Goal: Task Accomplishment & Management: Use online tool/utility

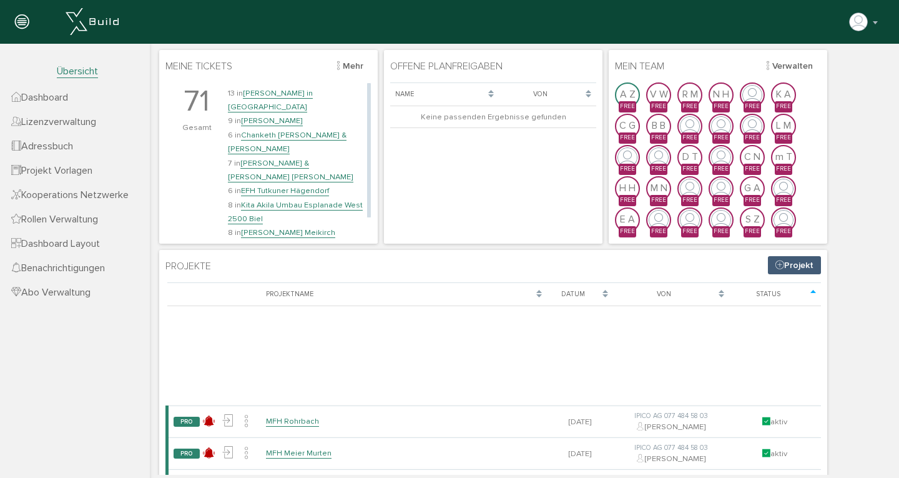
click at [294, 91] on link "[PERSON_NAME] in [GEOGRAPHIC_DATA]" at bounding box center [270, 100] width 85 height 24
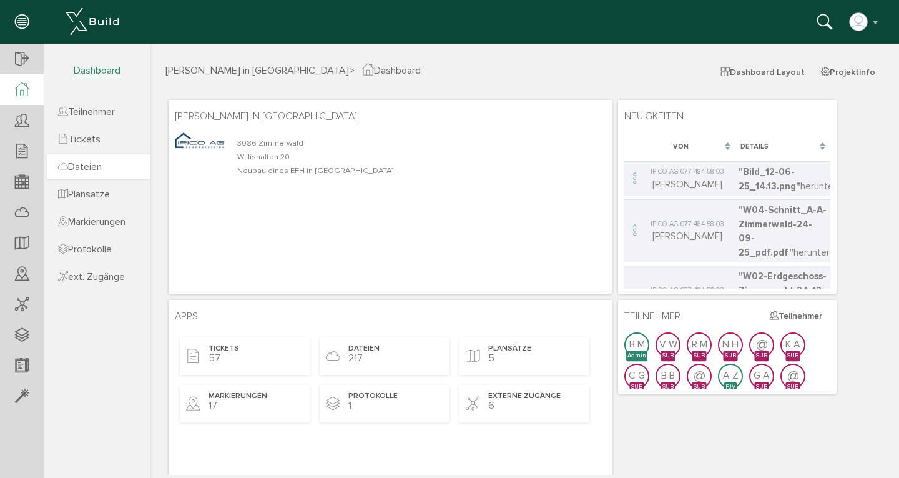
click at [101, 170] on span "Dateien" at bounding box center [80, 167] width 44 height 12
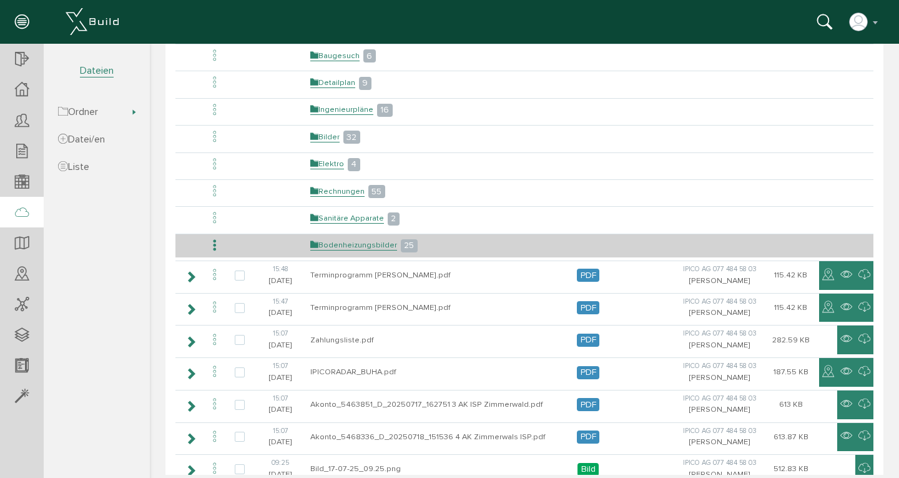
scroll to position [52, 0]
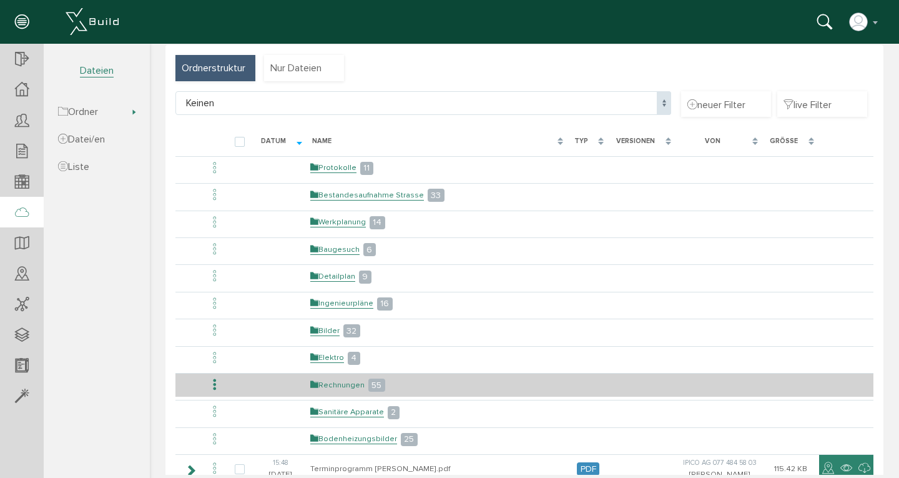
click at [330, 383] on link "Rechnungen" at bounding box center [337, 385] width 54 height 11
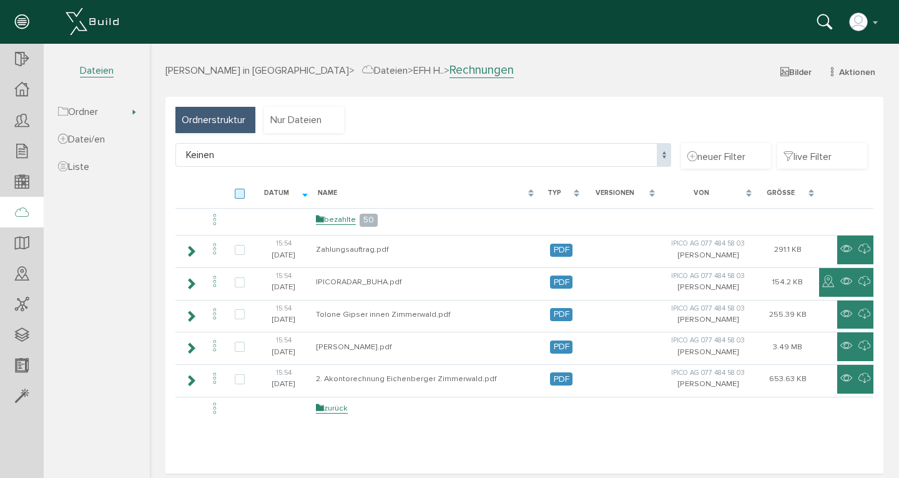
click at [238, 192] on label at bounding box center [242, 194] width 15 height 11
click at [238, 192] on input "checkbox" at bounding box center [239, 193] width 8 height 8
checkbox input "true"
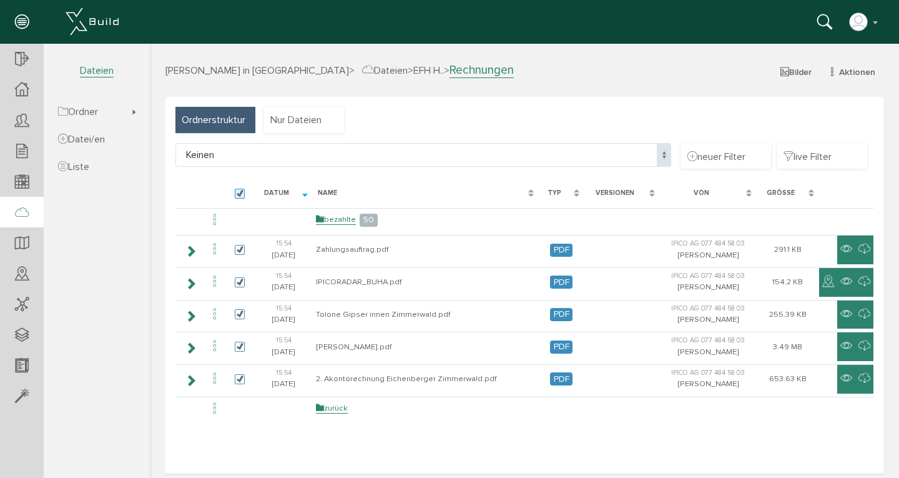
checkbox input "true"
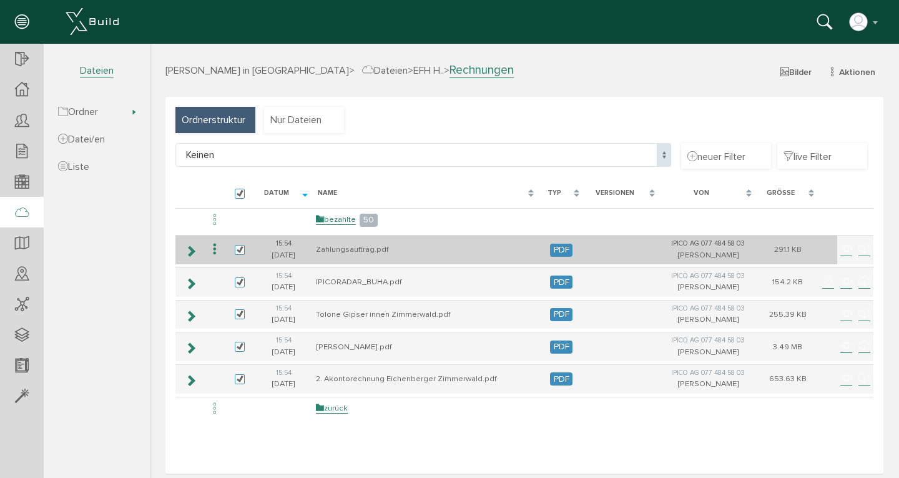
click at [213, 251] on icon at bounding box center [214, 249] width 15 height 17
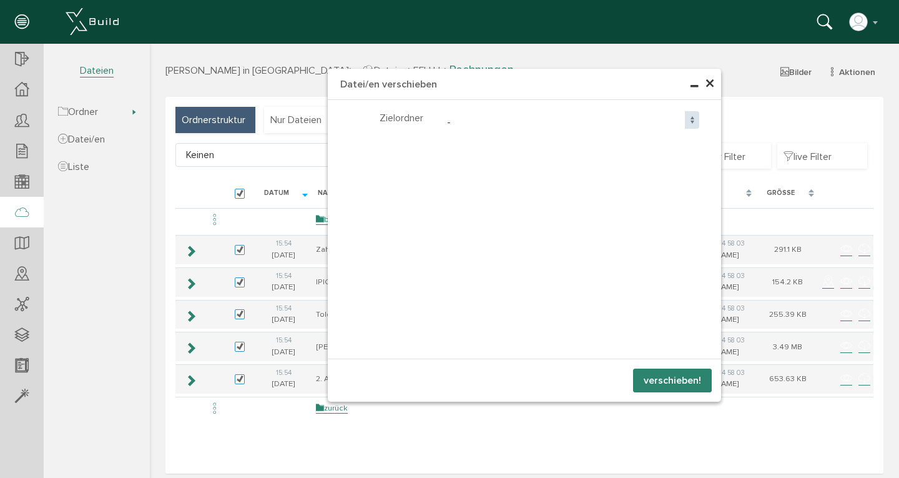
click at [501, 117] on span "-" at bounding box center [571, 123] width 258 height 24
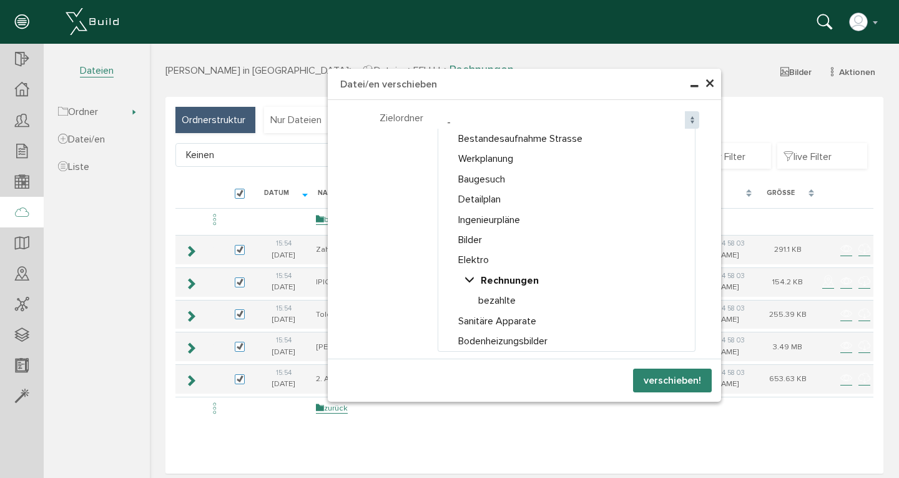
select select "D-67c9c5416597c8_43775202"
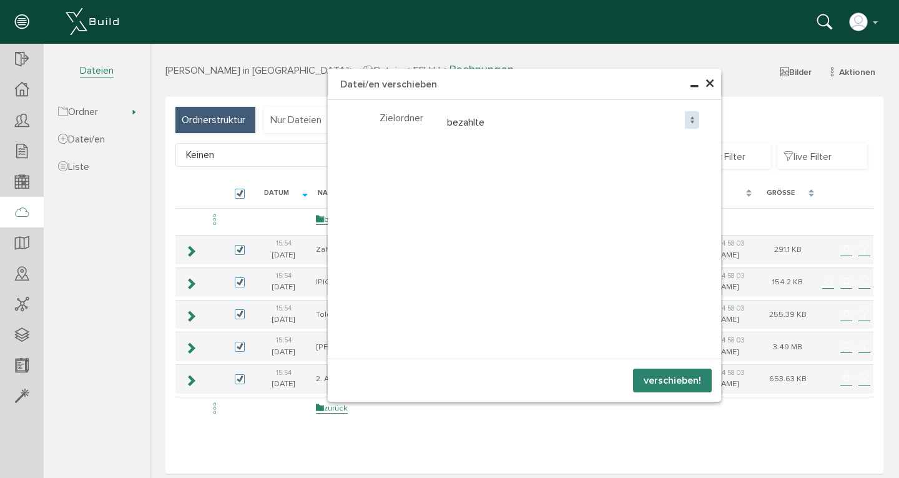
click at [671, 383] on button "verschieben!" at bounding box center [672, 380] width 79 height 24
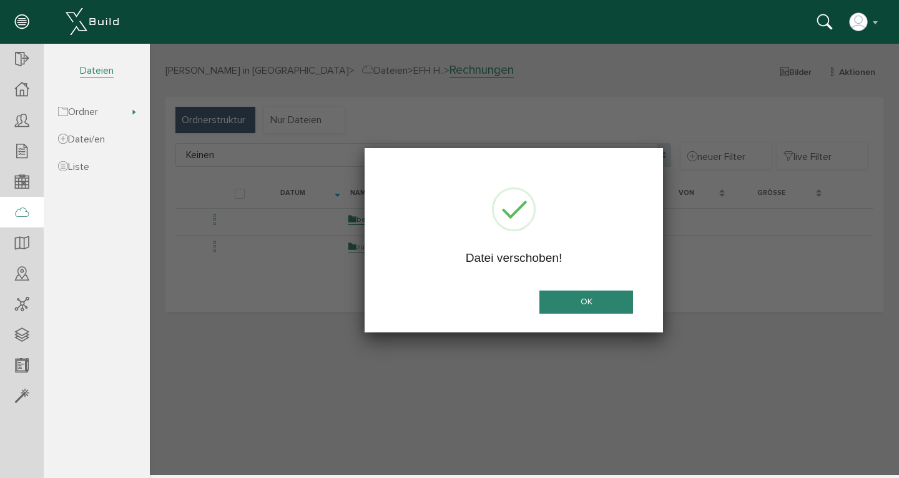
click at [598, 304] on button "OK" at bounding box center [587, 301] width 94 height 23
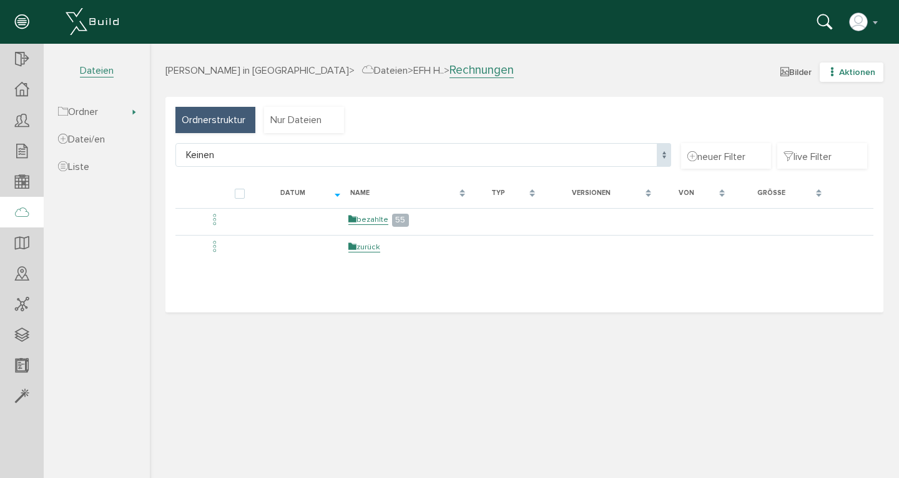
click at [833, 73] on icon "button" at bounding box center [832, 72] width 9 height 11
click at [827, 116] on link "neue Datei/en" at bounding box center [843, 113] width 99 height 19
select select "D-67c9c52fedfb69_22213933"
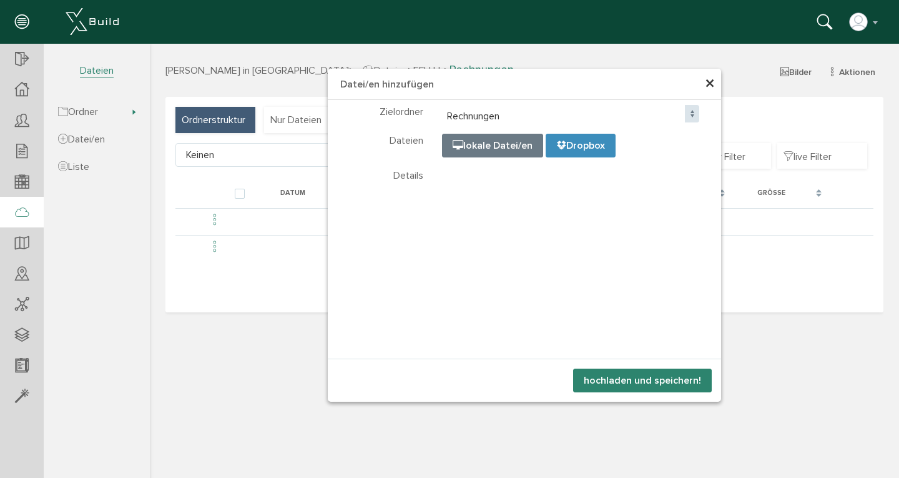
select select "D-67c9c52fedfb69_22213933"
click at [494, 144] on input "file" at bounding box center [755, 196] width 625 height 125
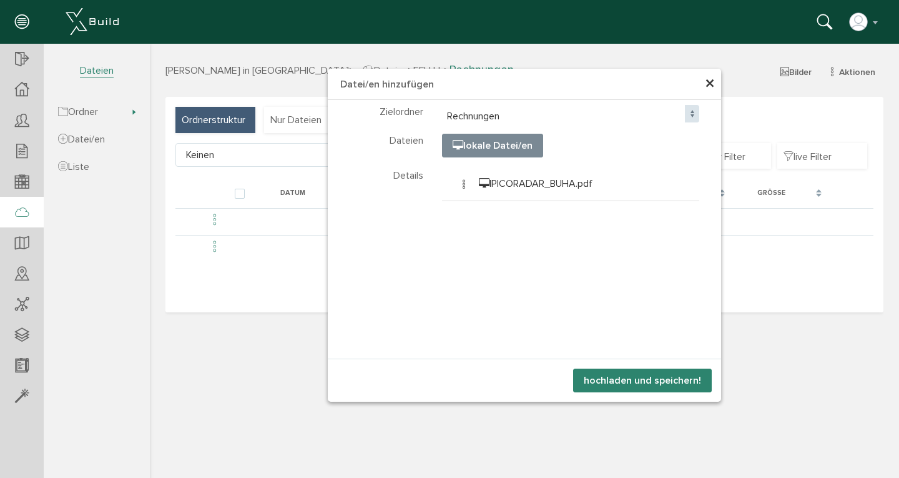
click at [471, 144] on input "file" at bounding box center [755, 196] width 625 height 125
type input "C:\fakepath\Zahlungsliste.pdf"
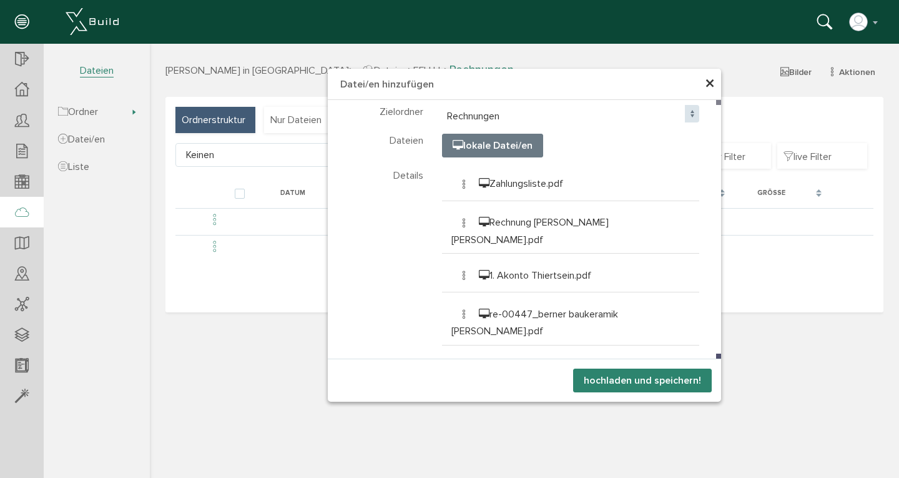
click at [638, 378] on button "hochladen und speichern!" at bounding box center [642, 380] width 139 height 24
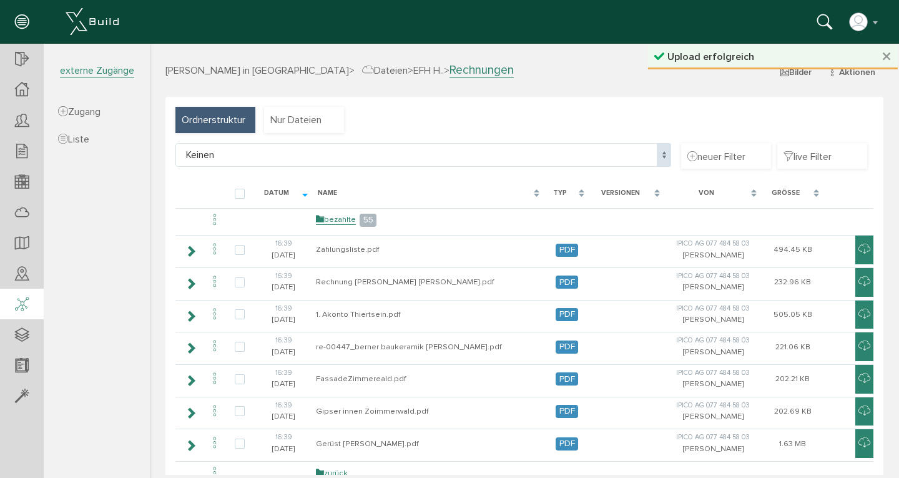
click at [29, 309] on icon at bounding box center [22, 304] width 14 height 17
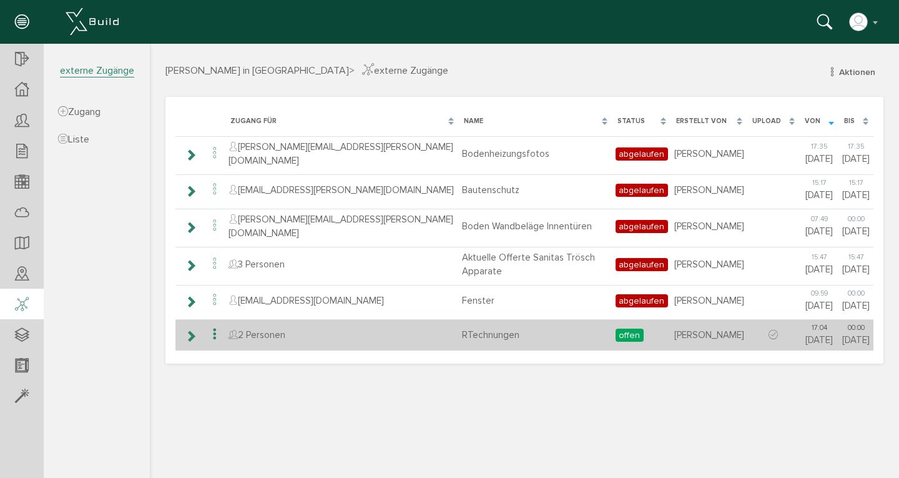
click at [194, 331] on icon at bounding box center [191, 336] width 12 height 10
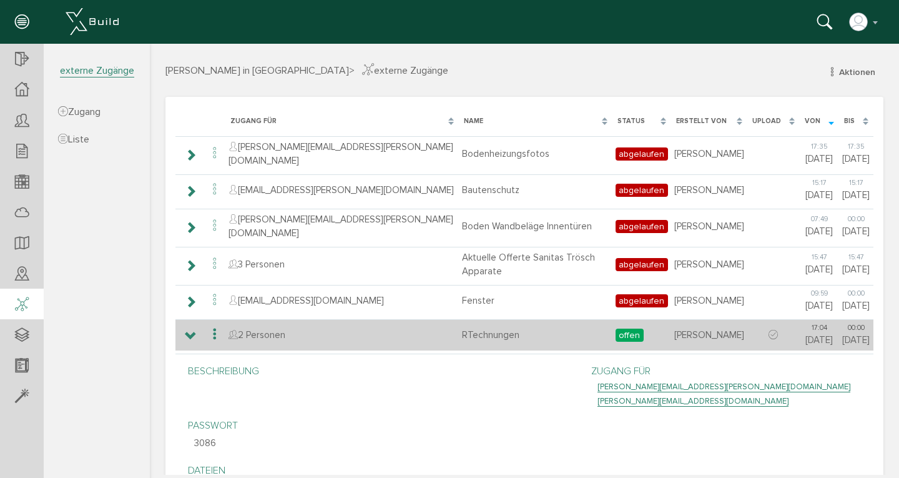
click at [217, 326] on icon at bounding box center [214, 334] width 15 height 17
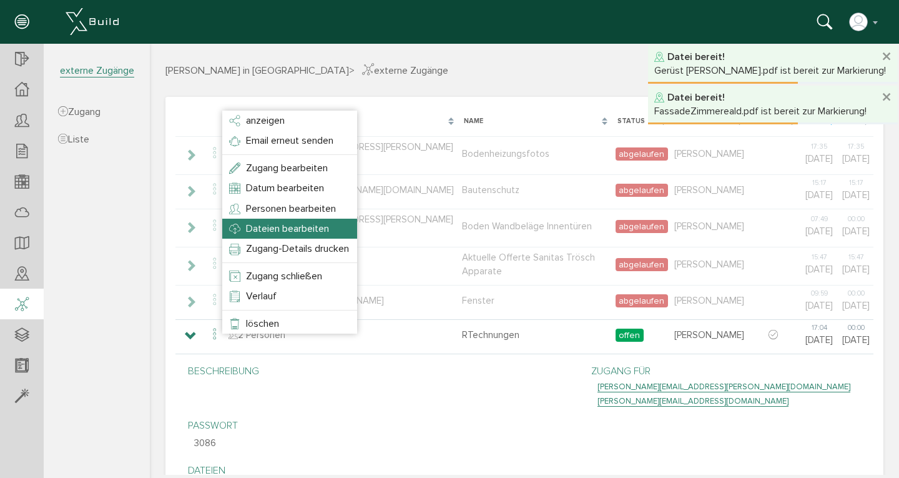
click at [282, 223] on span "Dateien bearbeiten" at bounding box center [287, 228] width 83 height 12
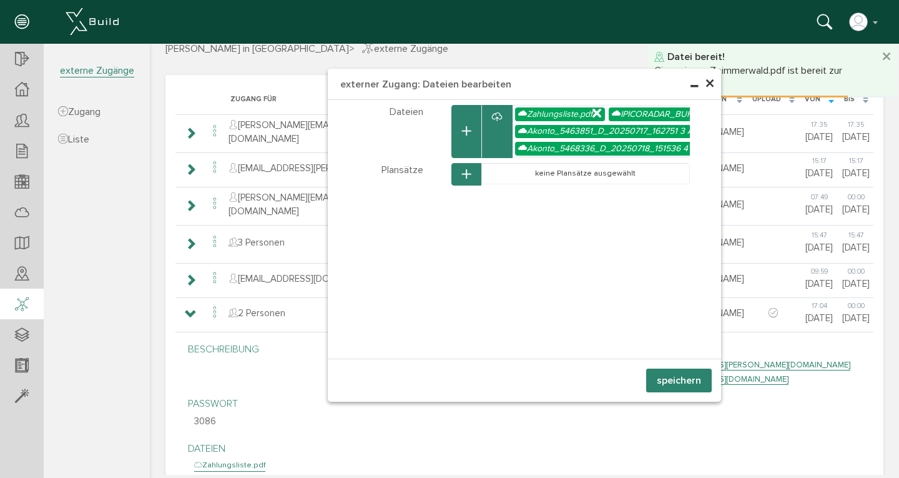
scroll to position [129, 0]
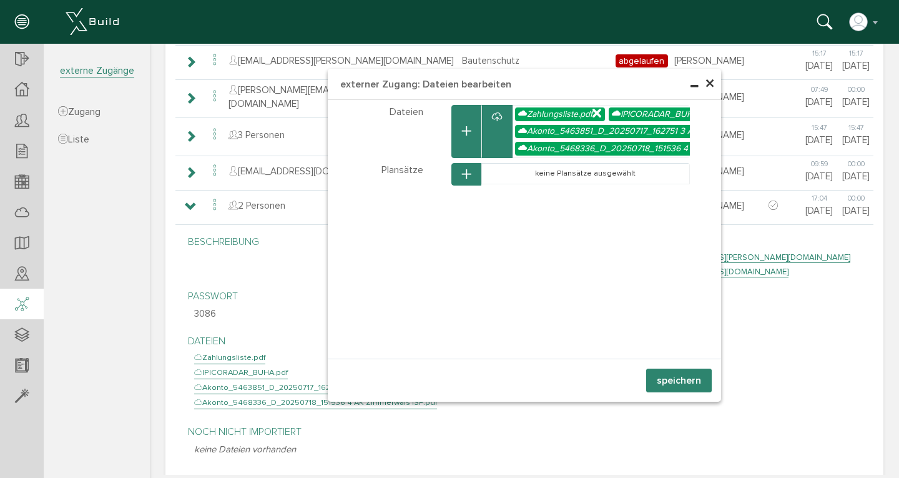
click at [596, 114] on icon at bounding box center [597, 114] width 9 height 11
click at [626, 113] on icon at bounding box center [624, 114] width 9 height 11
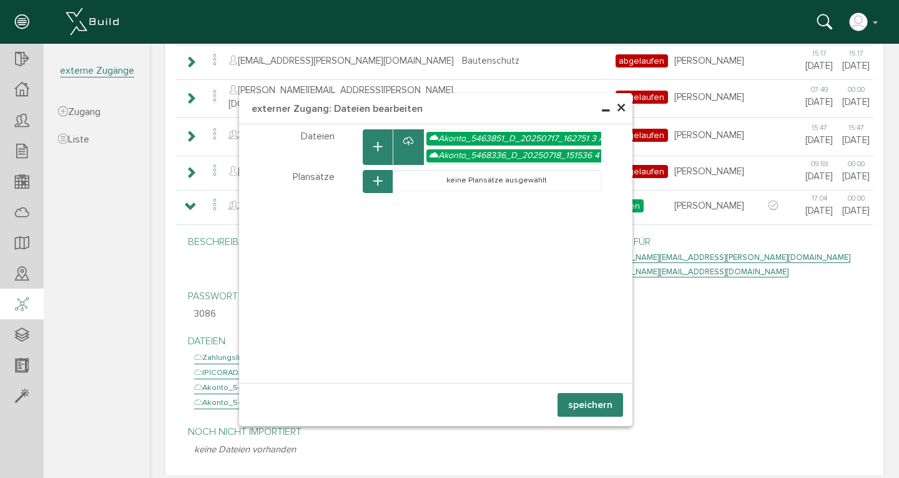
drag, startPoint x: 401, startPoint y: 80, endPoint x: 312, endPoint y: 104, distance: 92.0
click at [312, 104] on h4 "externer Zugang: Dateien bearbeiten" at bounding box center [435, 108] width 393 height 31
click at [588, 139] on icon at bounding box center [589, 138] width 9 height 11
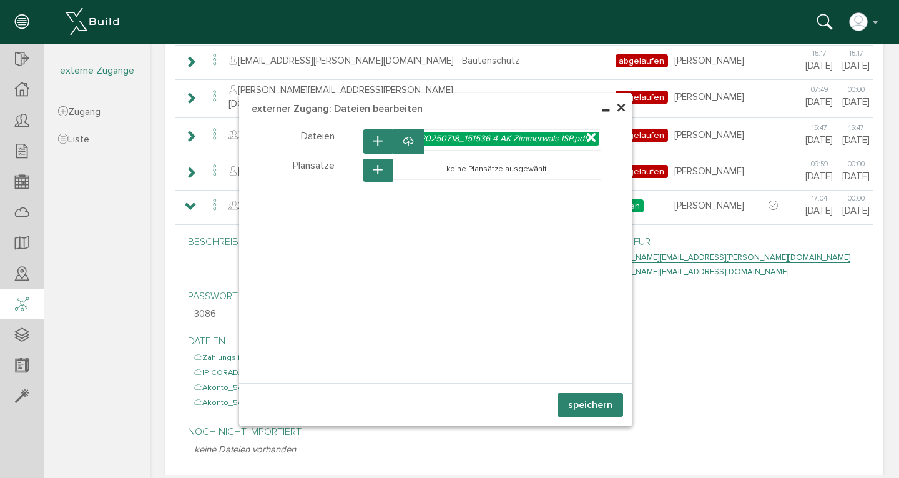
click at [587, 136] on icon at bounding box center [591, 138] width 9 height 11
click at [403, 141] on icon at bounding box center [408, 142] width 10 height 12
select select "D-67c9c52fedfb69_22213933"
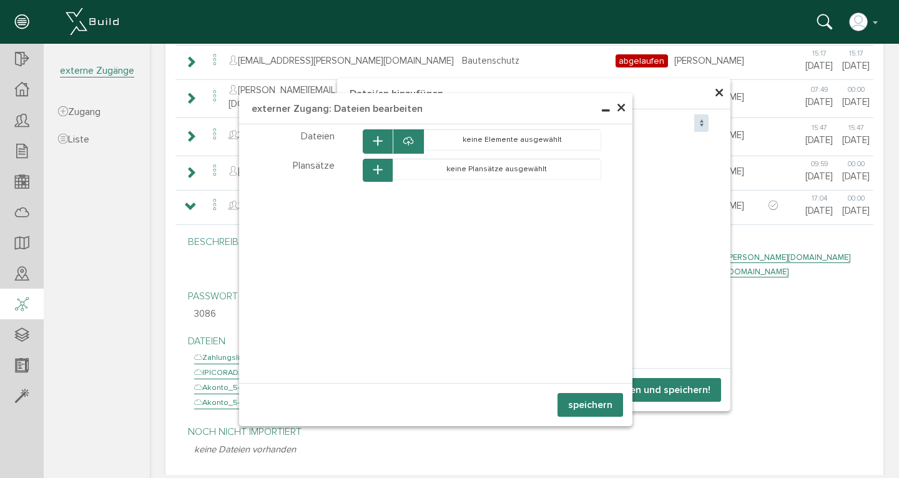
select select "D-67c9c52fedfb69_22213933"
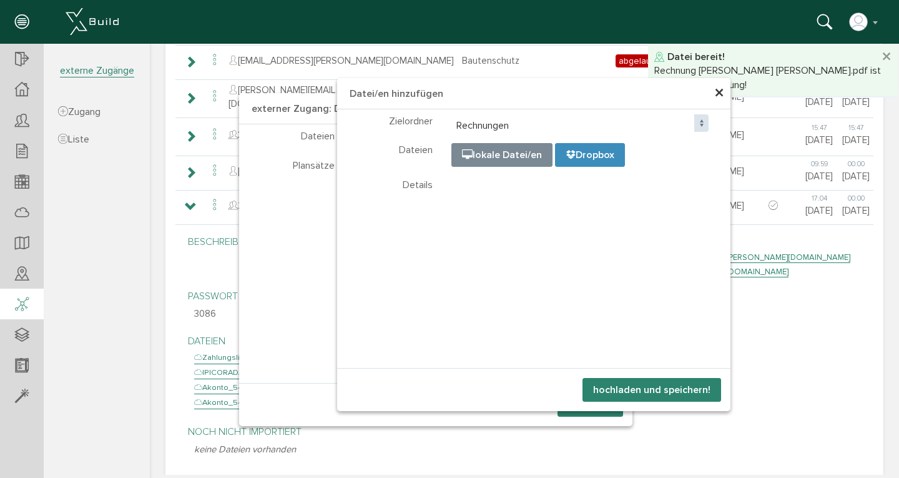
click at [492, 152] on input "file" at bounding box center [764, 206] width 625 height 125
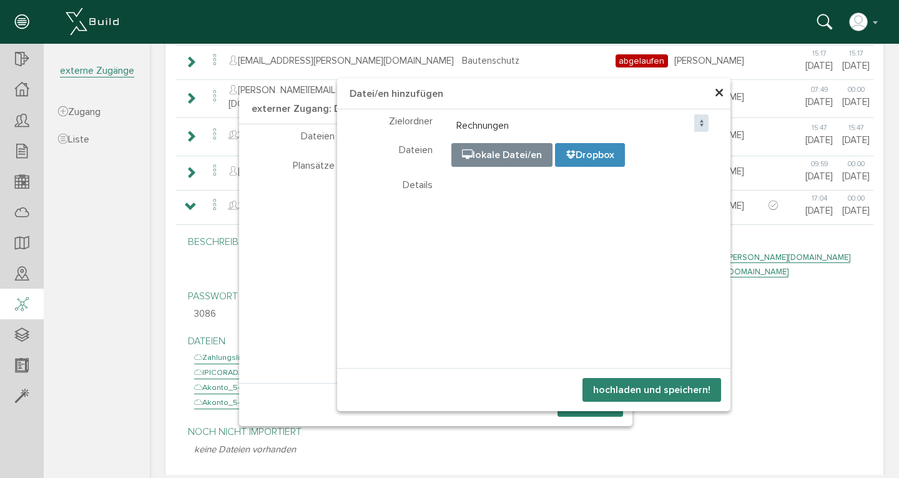
type input "C:\fakepath\Zahlungsliste.pdf"
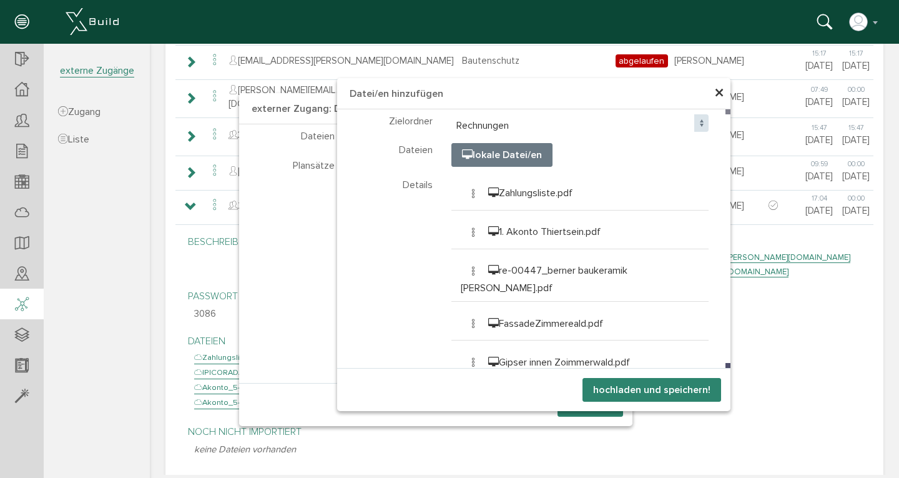
click at [638, 394] on button "hochladen und speichern!" at bounding box center [652, 390] width 139 height 24
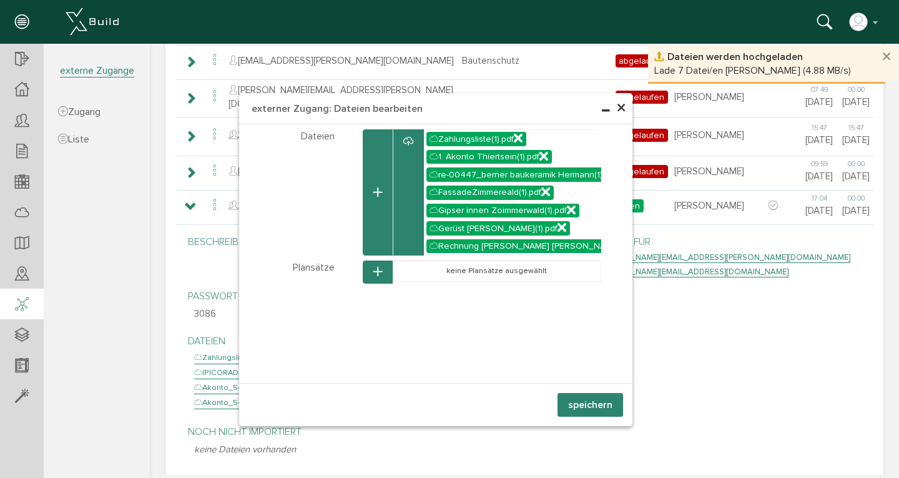
click at [595, 402] on button "speichern" at bounding box center [591, 405] width 66 height 24
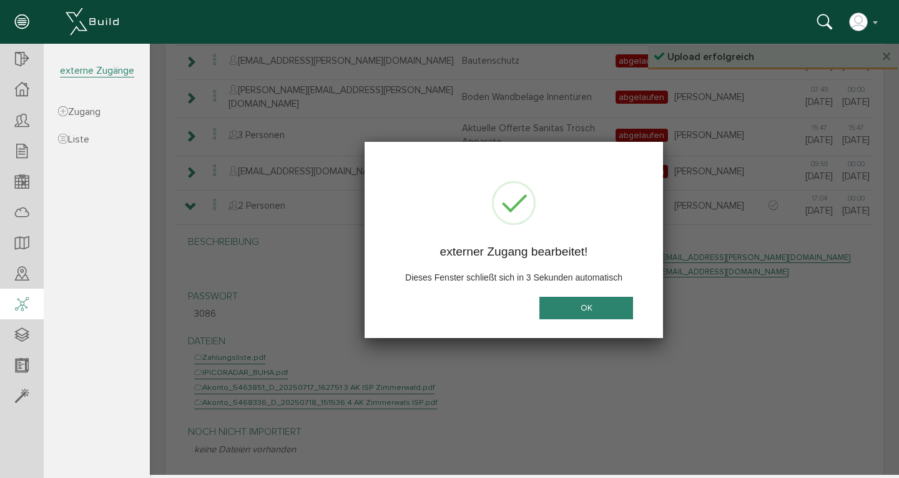
click at [586, 306] on button "OK" at bounding box center [587, 308] width 94 height 23
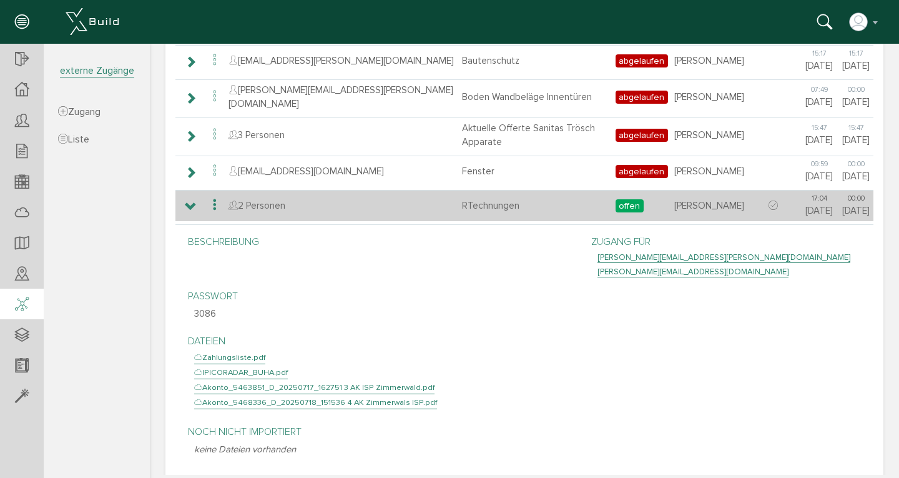
click at [195, 202] on icon at bounding box center [191, 207] width 12 height 10
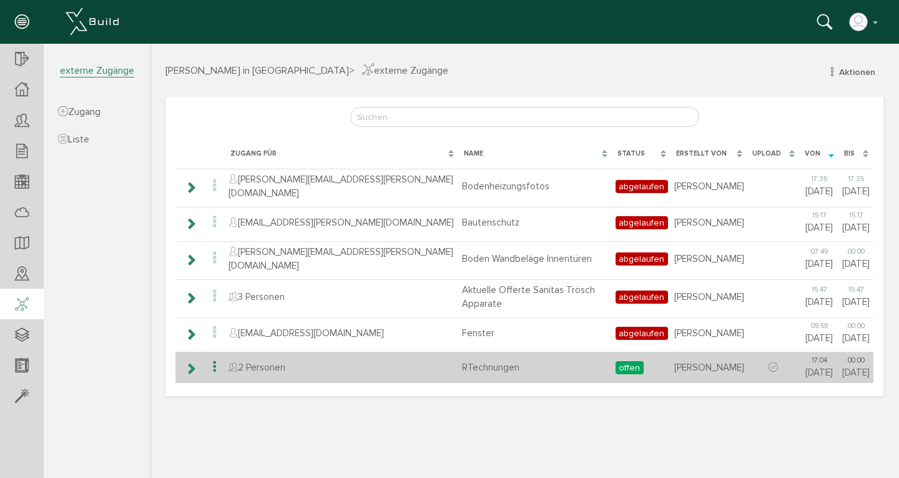
click at [189, 363] on icon at bounding box center [191, 368] width 12 height 10
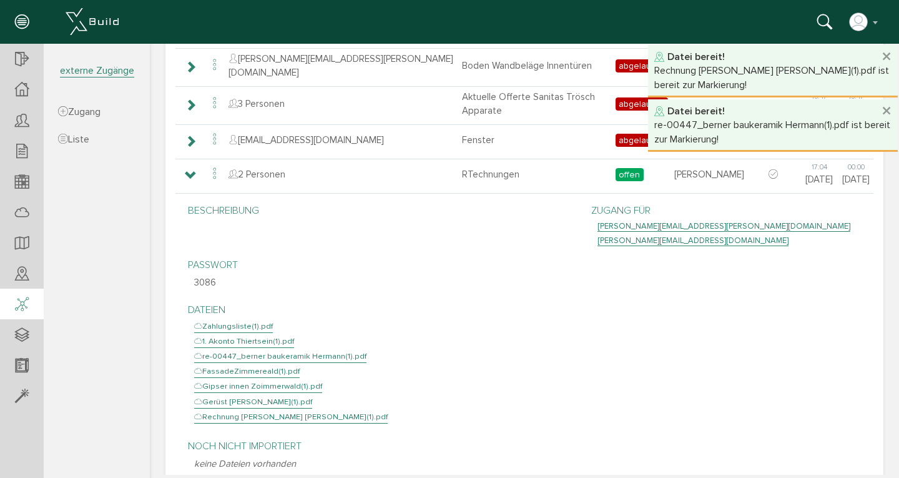
scroll to position [167, 0]
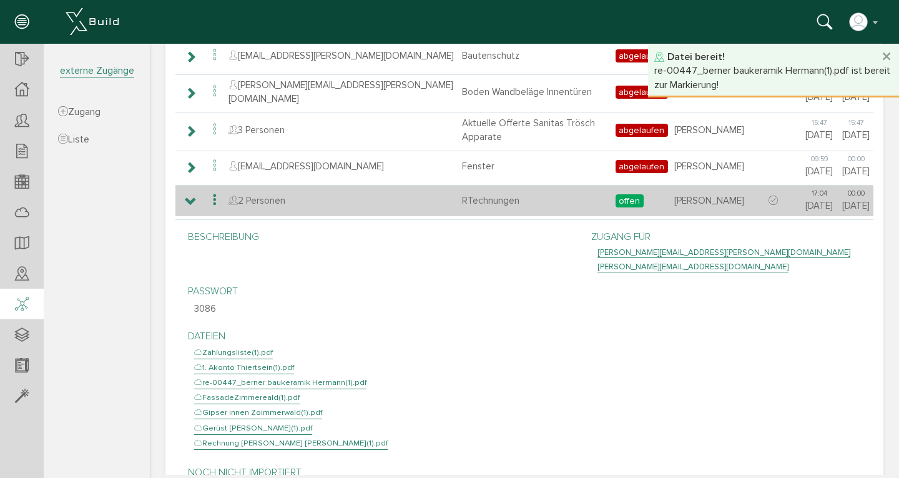
click at [212, 192] on icon at bounding box center [214, 200] width 15 height 17
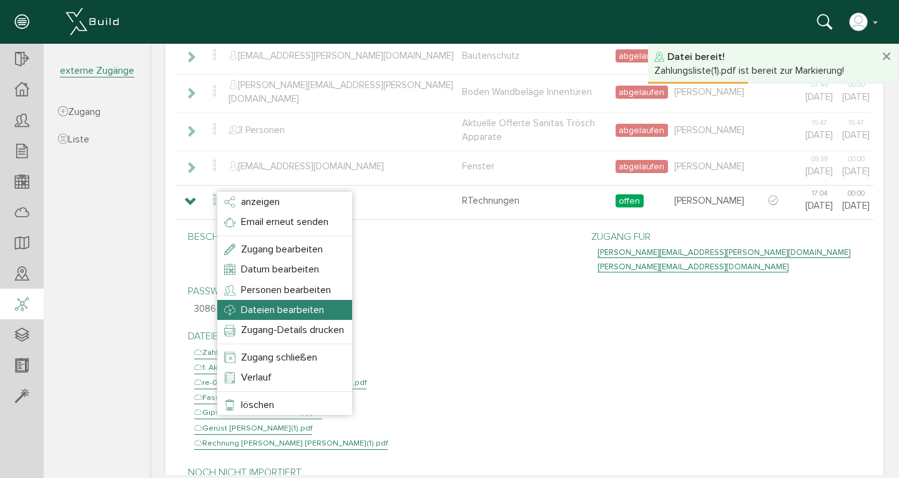
click at [270, 307] on span "Dateien bearbeiten" at bounding box center [282, 310] width 83 height 12
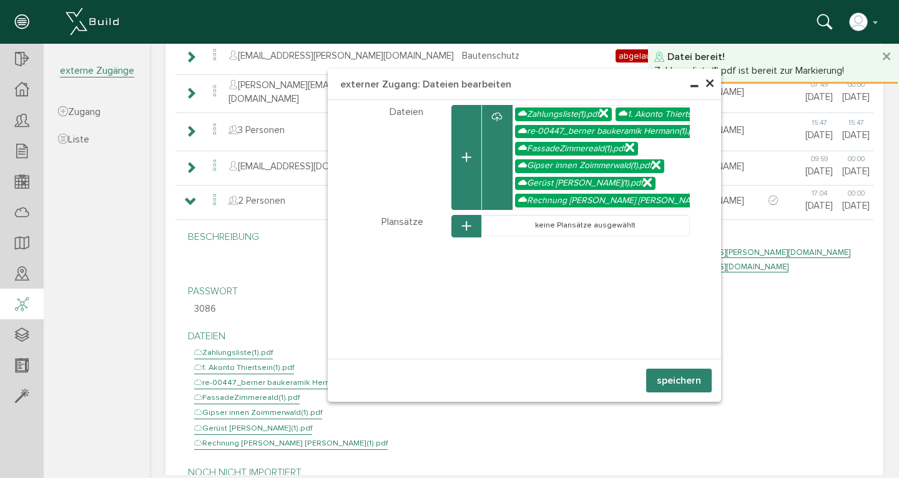
click at [496, 115] on icon at bounding box center [497, 117] width 10 height 12
select select "D-67c9c52fedfb69_22213933"
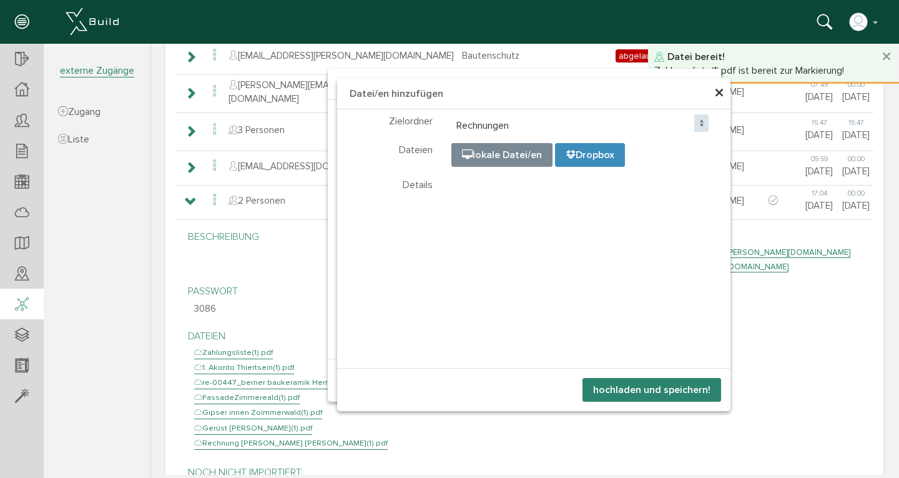
scroll to position [169, 0]
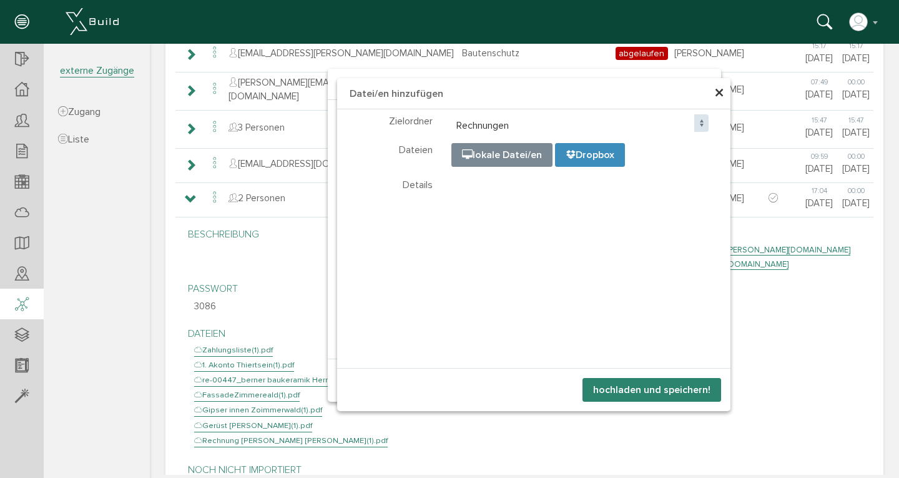
click at [490, 157] on input "file" at bounding box center [764, 206] width 625 height 125
type input "C:\fakepath\IPICORADAR_BUHA.pdf"
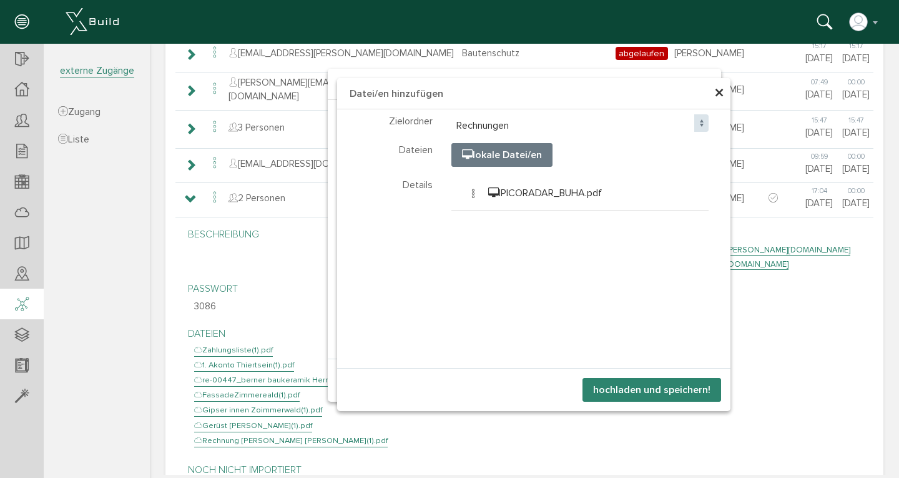
click at [665, 388] on button "hochladen und speichern!" at bounding box center [652, 390] width 139 height 24
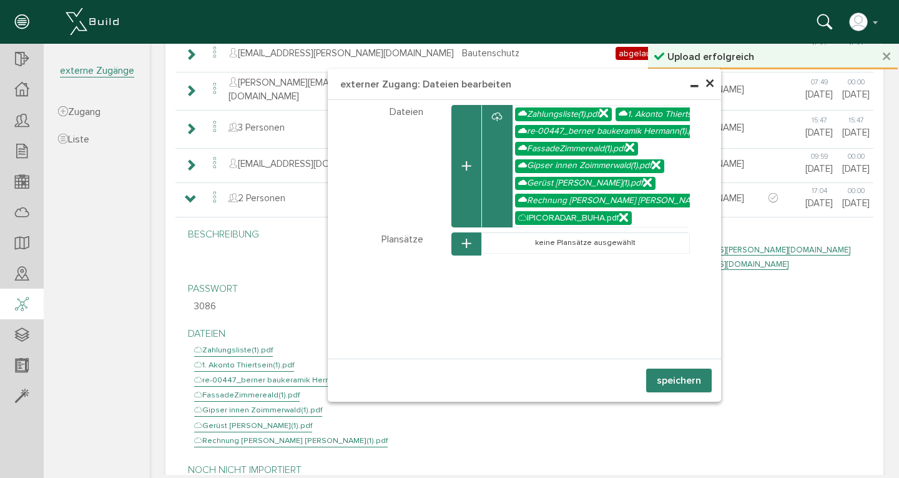
click at [663, 379] on button "speichern" at bounding box center [679, 380] width 66 height 24
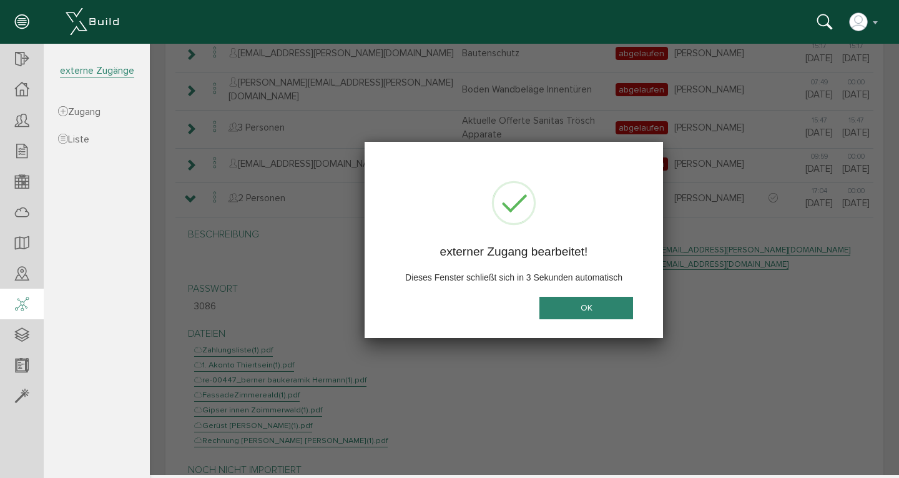
scroll to position [0, 0]
